Goal: Task Accomplishment & Management: Manage account settings

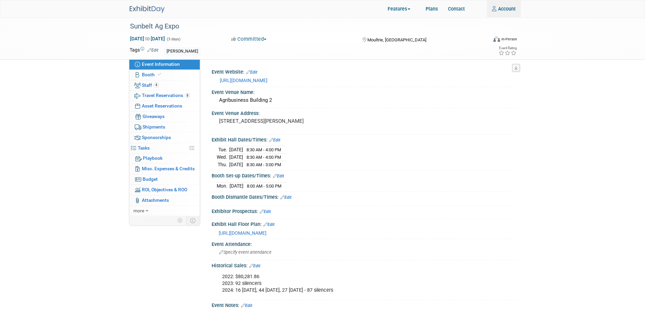
type input "[EMAIL_ADDRESS][PERSON_NAME][DOMAIN_NAME]"
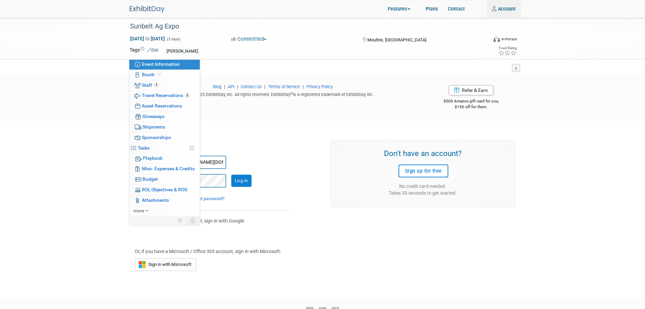
click at [369, 242] on div "Sign in [EMAIL_ADDRESS][PERSON_NAME][DOMAIN_NAME] Log in Keep me signed in Forg…" at bounding box center [325, 202] width 391 height 138
click at [283, 176] on div "Log in" at bounding box center [212, 181] width 155 height 14
click at [79, 151] on div "It appears that cookies are disabled in your browser. In order to log into Exhi…" at bounding box center [322, 203] width 645 height 165
click at [236, 174] on input "Log in" at bounding box center [241, 180] width 20 height 12
